Goal: Task Accomplishment & Management: Use online tool/utility

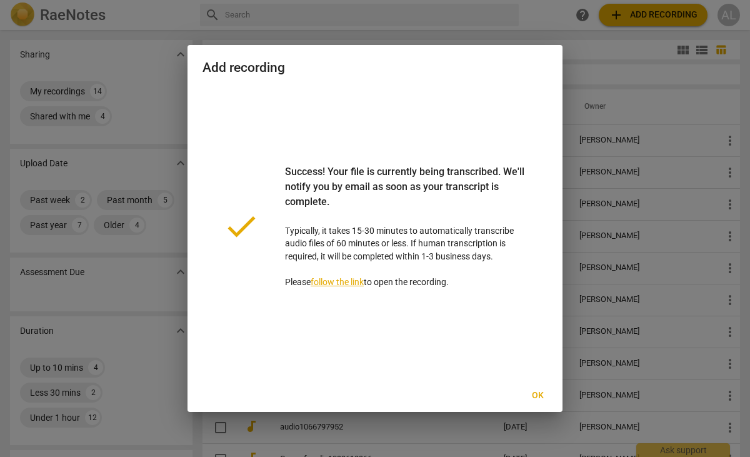
click at [534, 391] on span "Ok" at bounding box center [537, 395] width 20 height 12
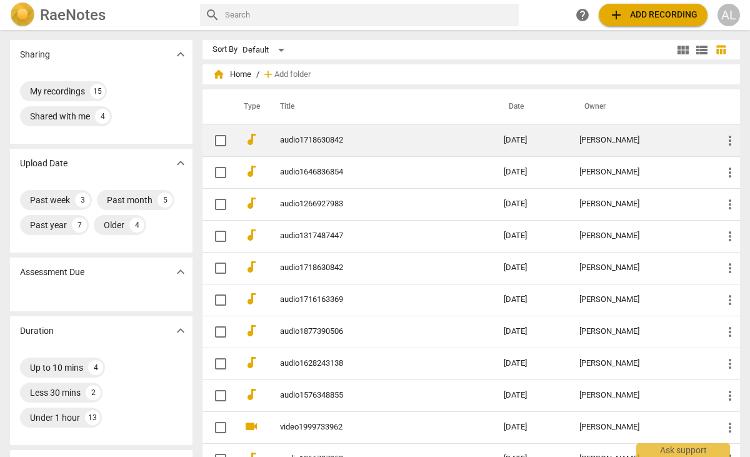
click at [329, 139] on link "audio1718630842" at bounding box center [369, 140] width 179 height 9
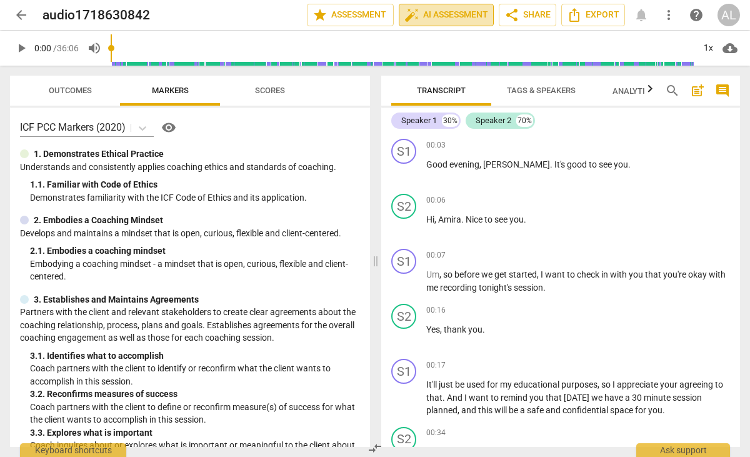
click at [452, 14] on span "auto_fix_high AI Assessment" at bounding box center [446, 14] width 84 height 15
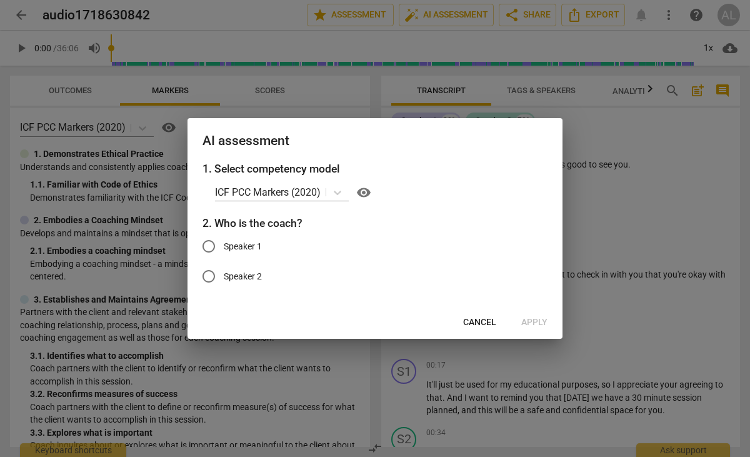
click at [489, 322] on span "Cancel" at bounding box center [479, 322] width 33 height 12
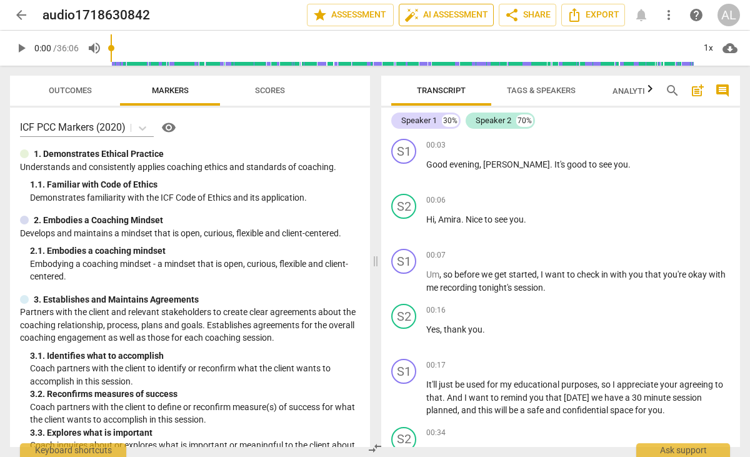
click at [476, 13] on span "auto_fix_high AI Assessment" at bounding box center [446, 14] width 84 height 15
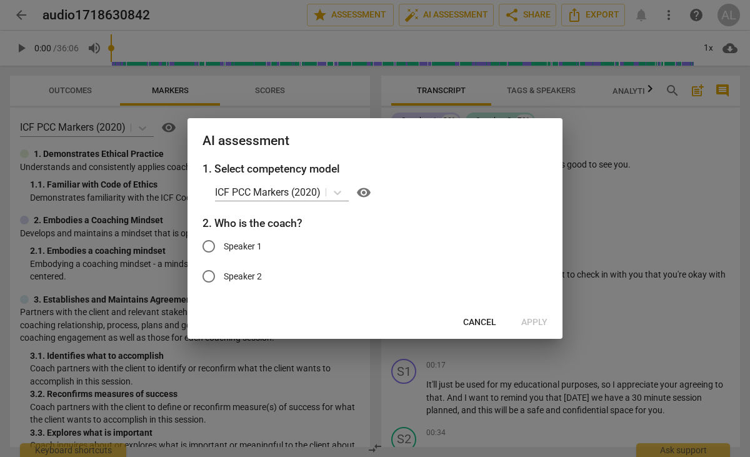
click at [261, 244] on span "Speaker 1" at bounding box center [243, 246] width 38 height 13
click at [224, 244] on input "Speaker 1" at bounding box center [209, 246] width 30 height 30
radio input "true"
click at [530, 316] on span "Apply" at bounding box center [534, 322] width 26 height 12
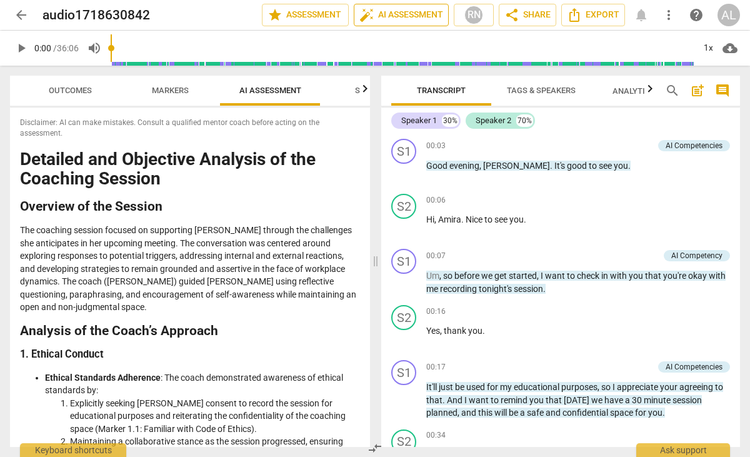
click at [404, 14] on span "auto_fix_high AI Assessment" at bounding box center [401, 14] width 84 height 15
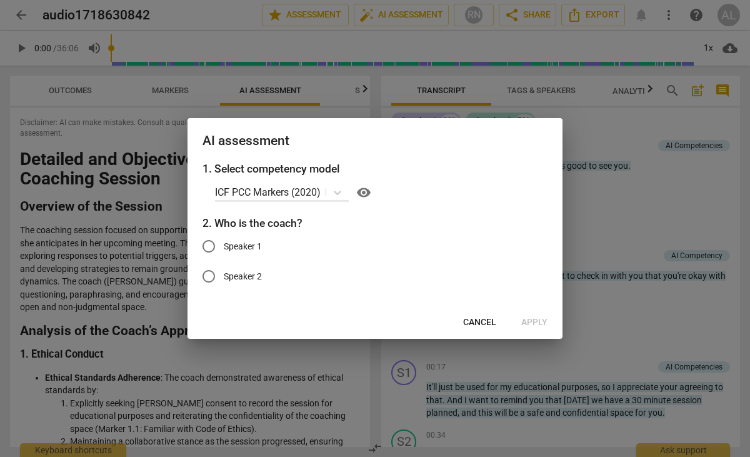
click at [488, 329] on button "Cancel" at bounding box center [479, 322] width 53 height 22
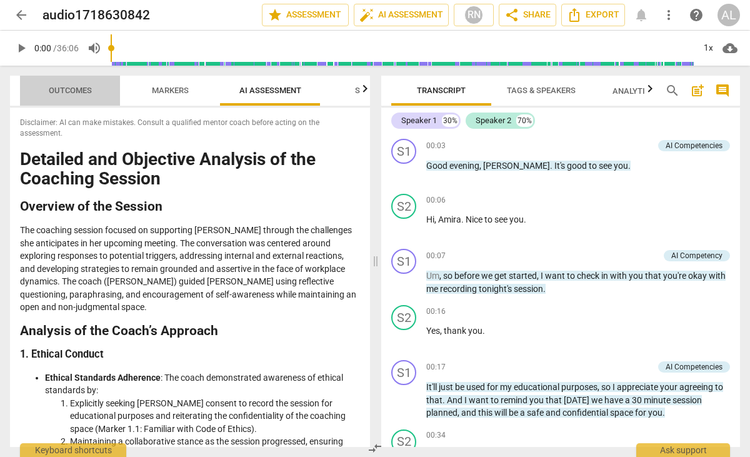
click at [84, 89] on span "Outcomes" at bounding box center [70, 90] width 43 height 9
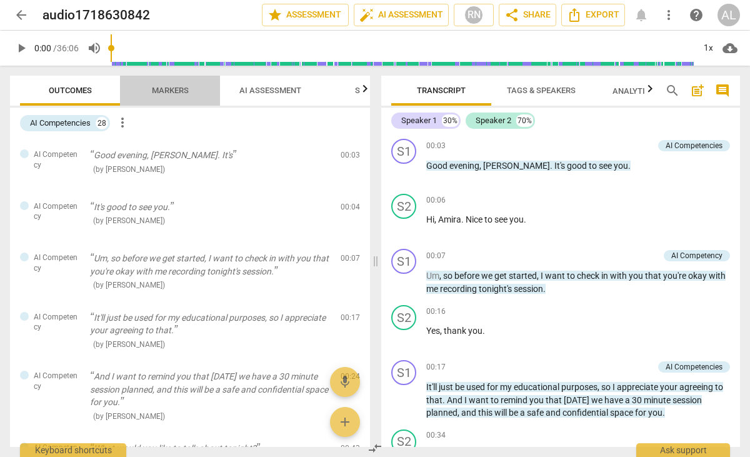
click at [180, 92] on span "Markers" at bounding box center [170, 90] width 37 height 9
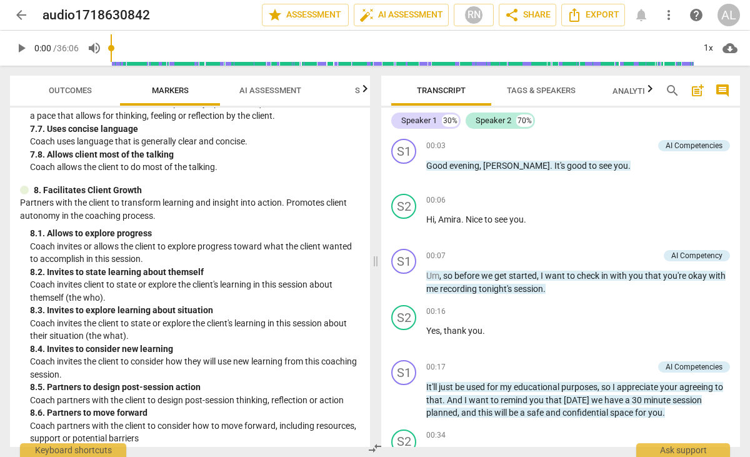
scroll to position [1473, 0]
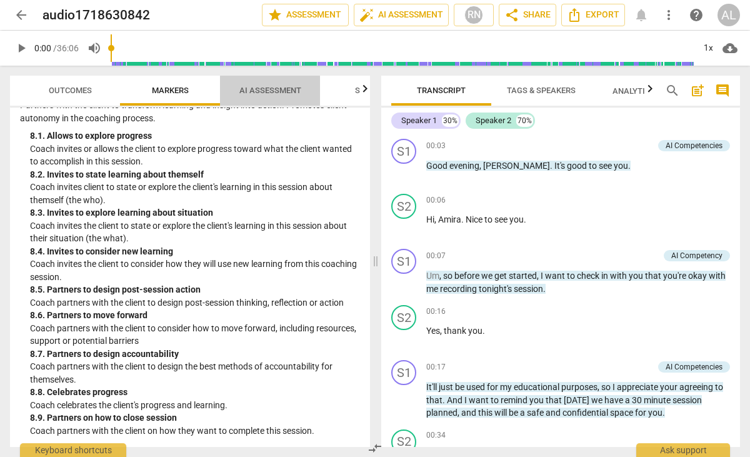
click at [273, 91] on span "AI Assessment" at bounding box center [270, 90] width 62 height 9
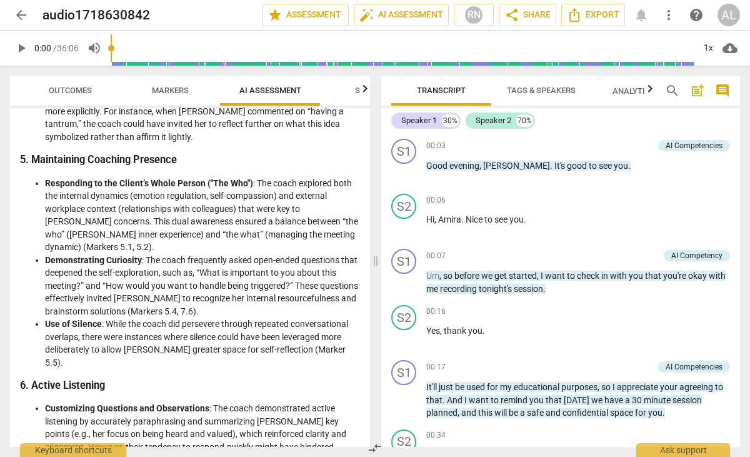
scroll to position [840, 0]
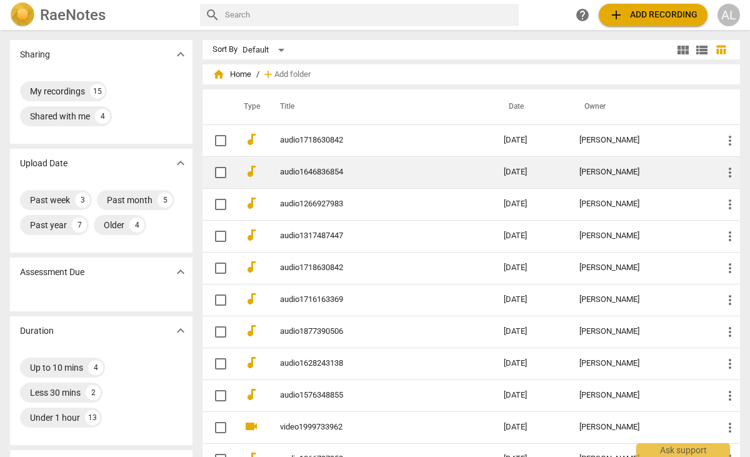
click at [300, 172] on link "audio1646836854" at bounding box center [369, 171] width 179 height 9
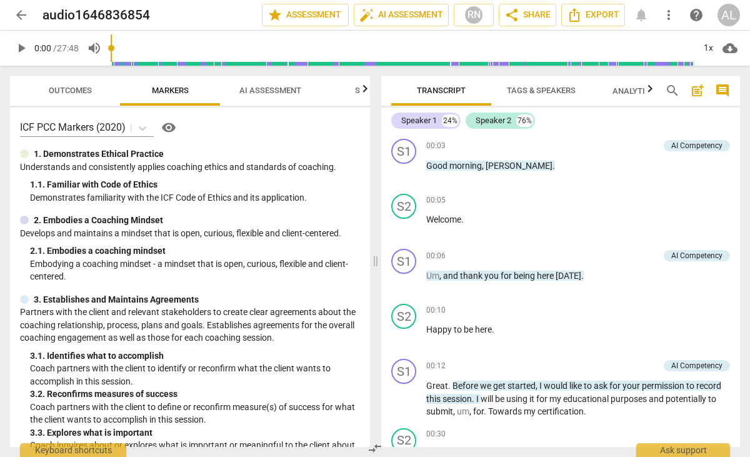
click at [86, 93] on span "Outcomes" at bounding box center [70, 90] width 43 height 9
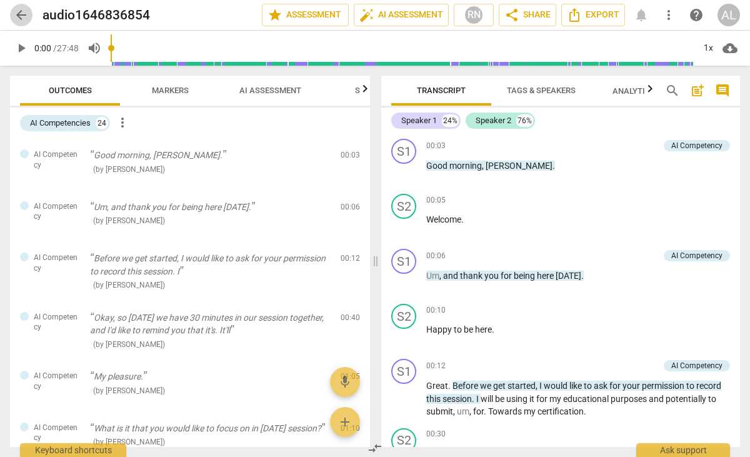
click at [20, 12] on span "arrow_back" at bounding box center [21, 14] width 15 height 15
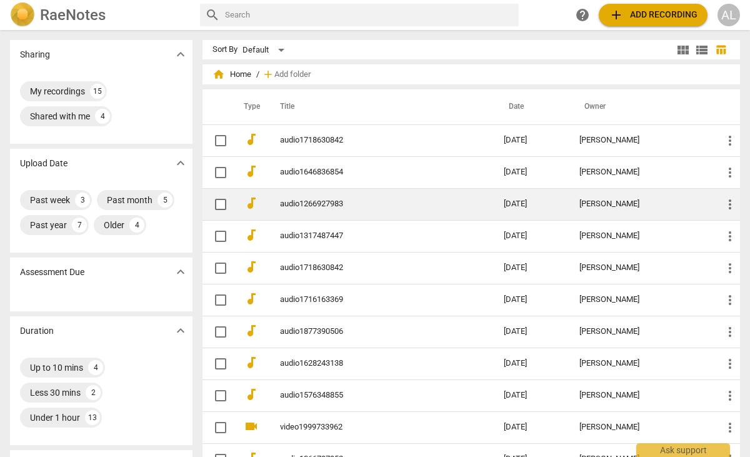
click at [299, 199] on link "audio1266927983" at bounding box center [369, 203] width 179 height 9
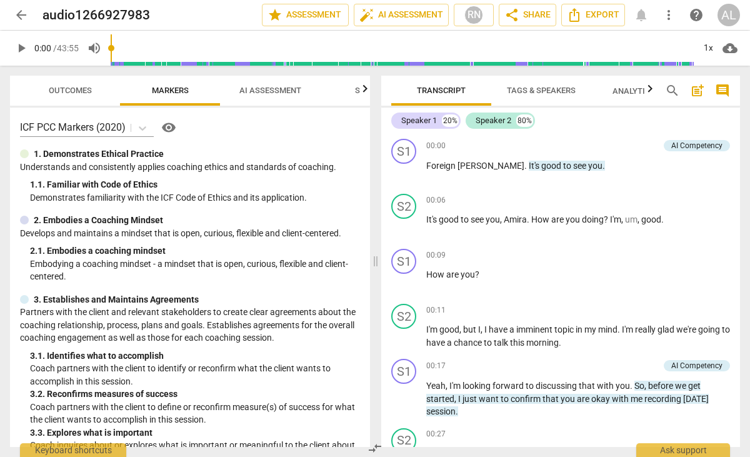
click at [91, 86] on span "Outcomes" at bounding box center [70, 90] width 43 height 9
